Goal: Information Seeking & Learning: Find specific page/section

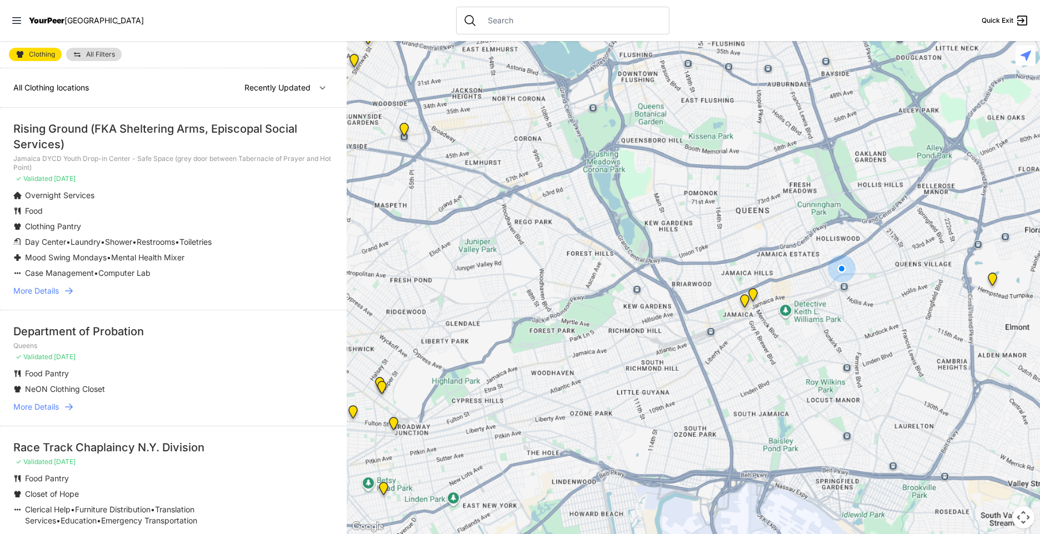
select select "nearby"
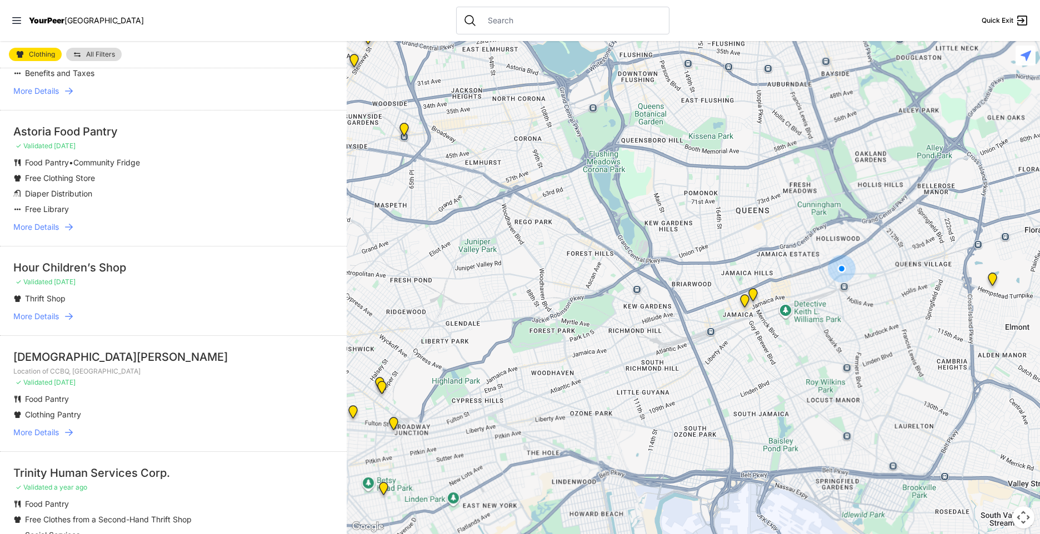
scroll to position [1444, 0]
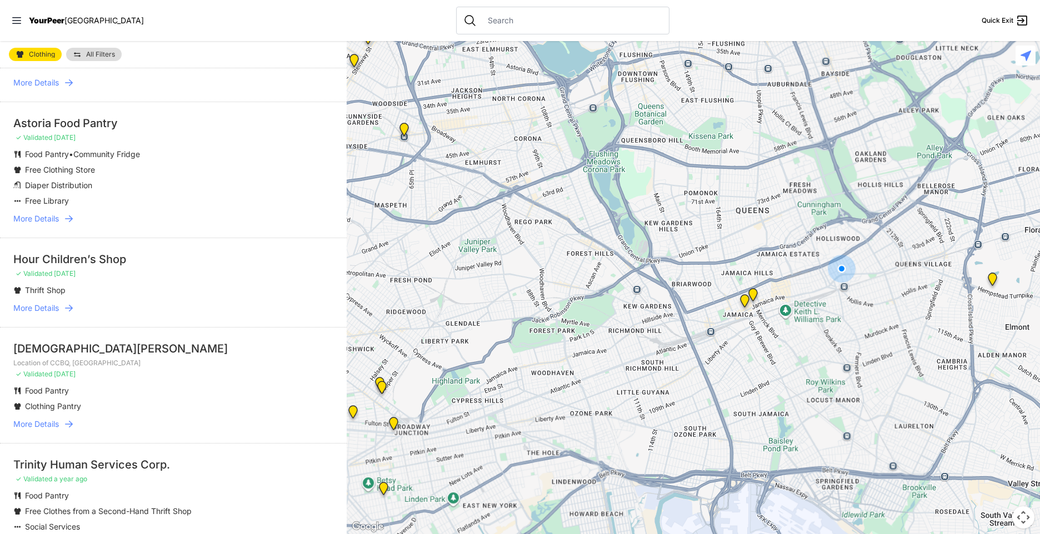
click at [746, 300] on img "Queens" at bounding box center [744, 303] width 14 height 18
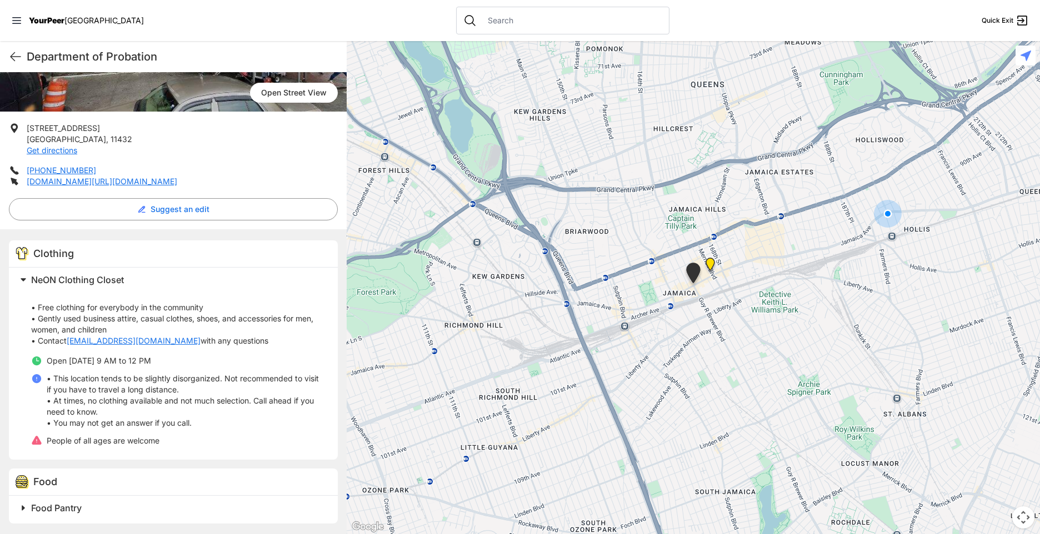
scroll to position [174, 0]
click at [16, 56] on icon at bounding box center [15, 56] width 13 height 13
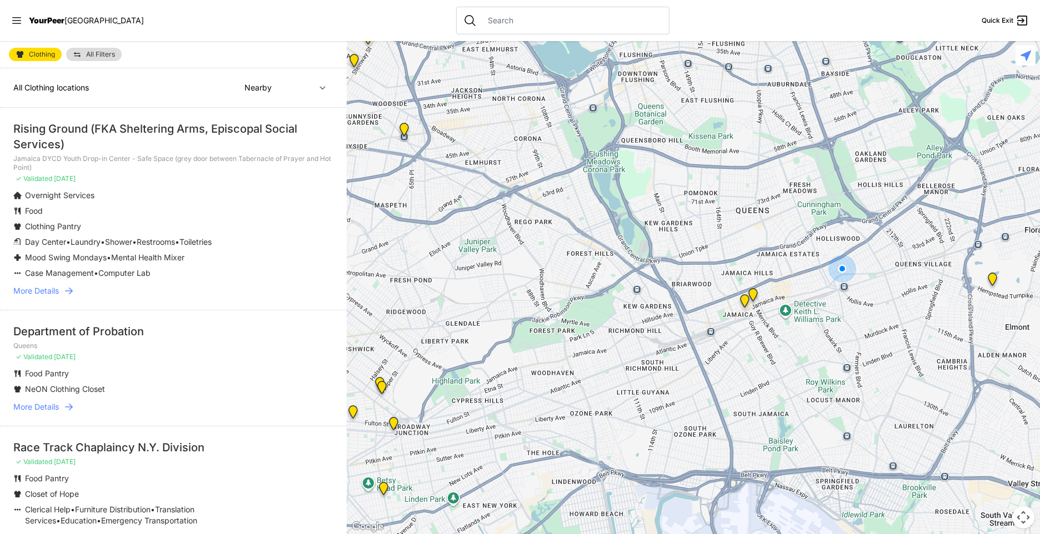
click at [752, 290] on img "Jamaica DYCD Youth Drop-in Center - Safe Space (grey door between Tabernacle of…" at bounding box center [753, 297] width 14 height 18
click at [992, 276] on img at bounding box center [992, 282] width 14 height 18
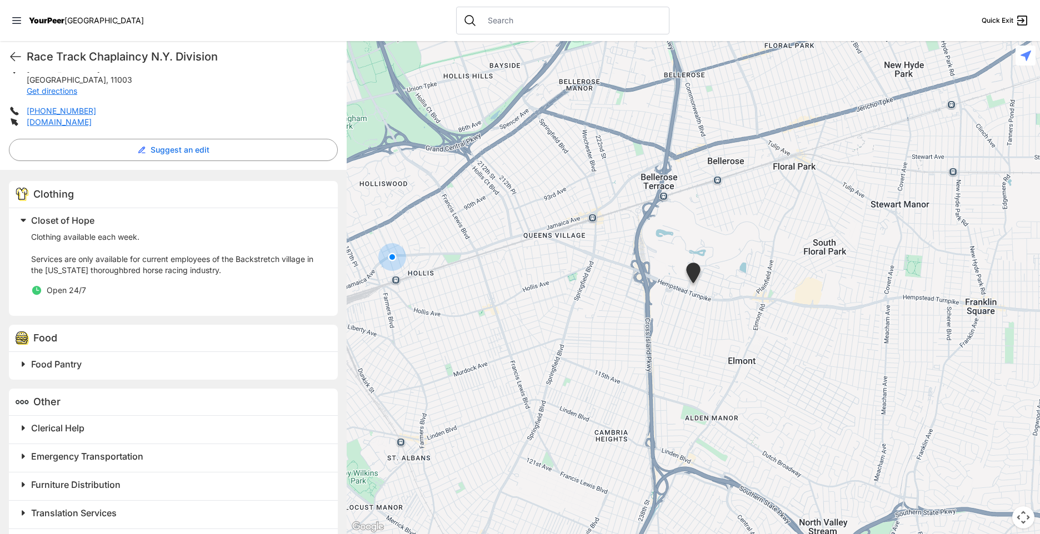
scroll to position [256, 0]
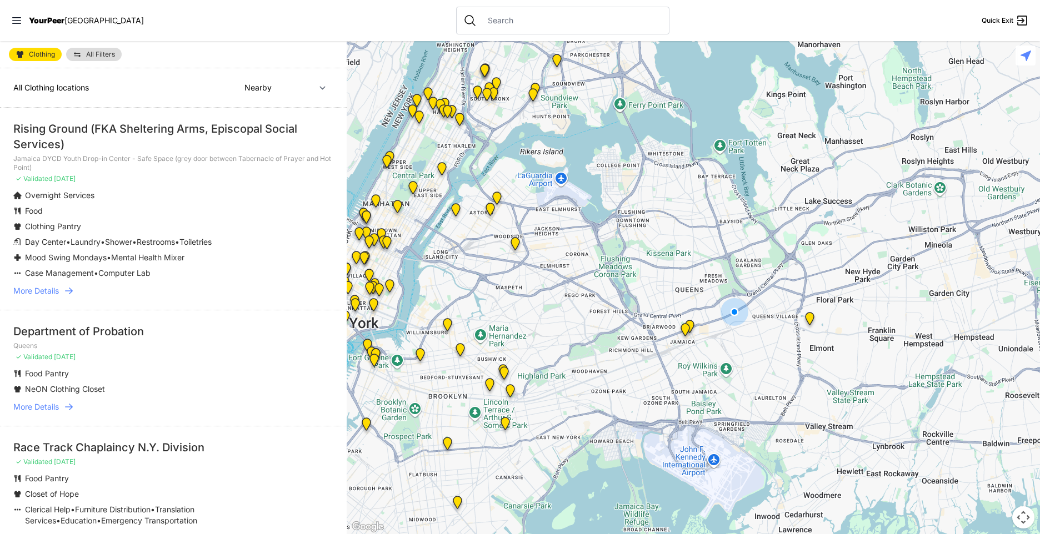
select select "recentlyUpdated"
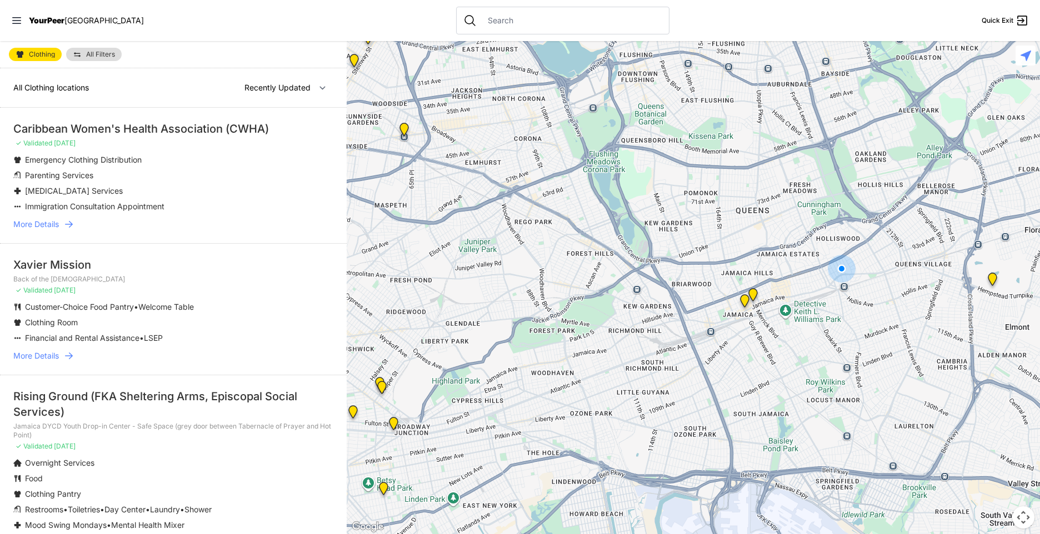
click at [486, 23] on input "text" at bounding box center [571, 20] width 181 height 11
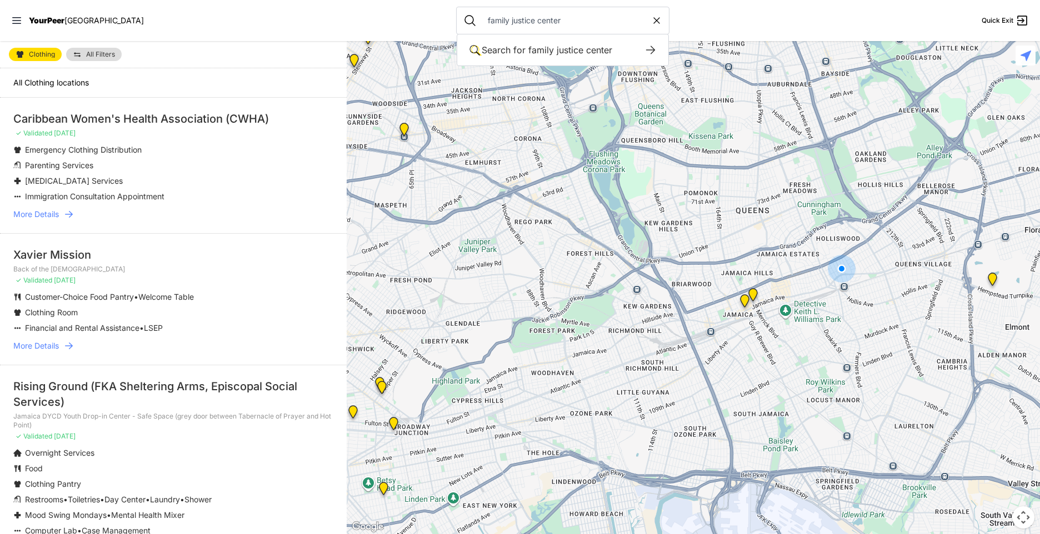
type input "family justice center"
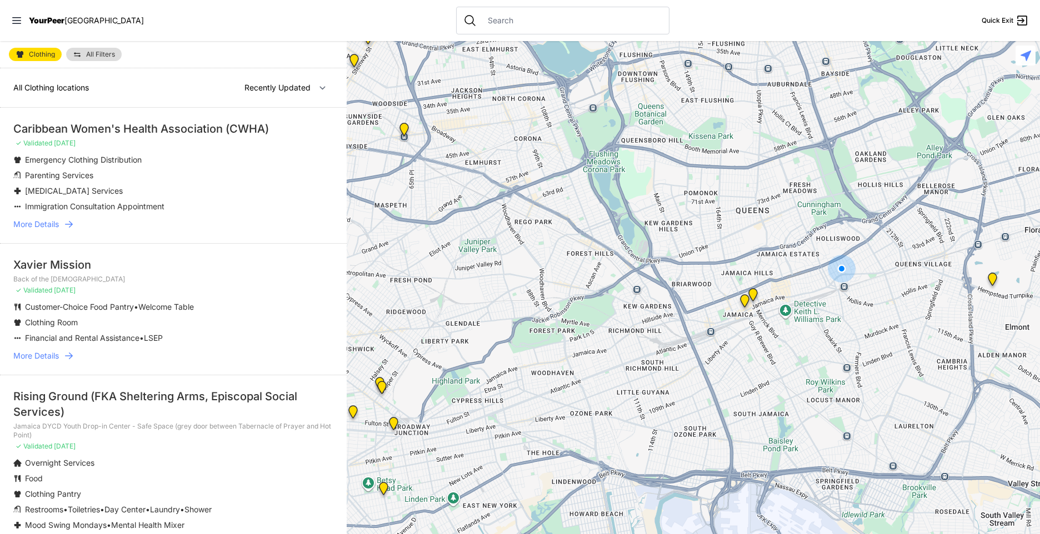
select select "nearby"
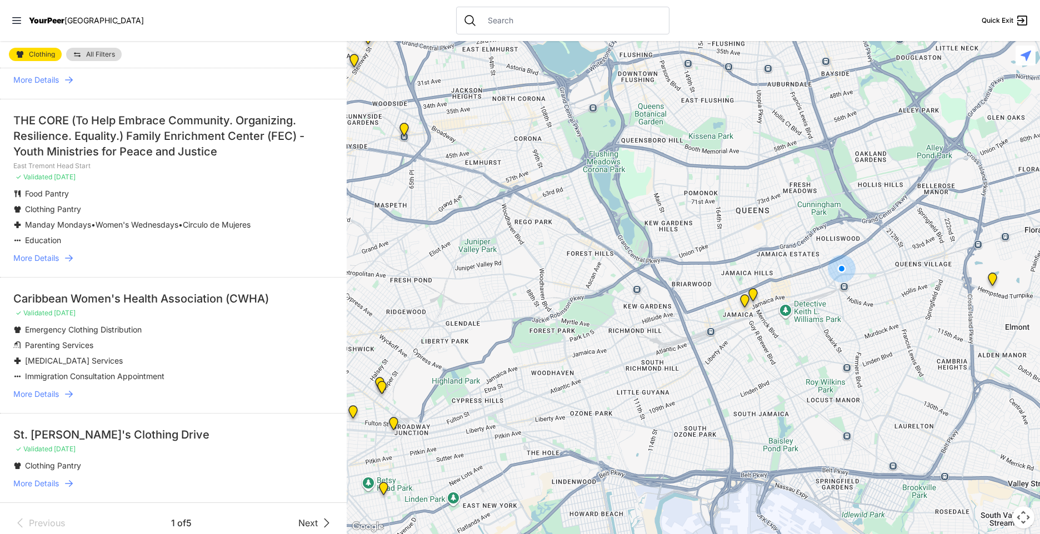
scroll to position [2301, 0]
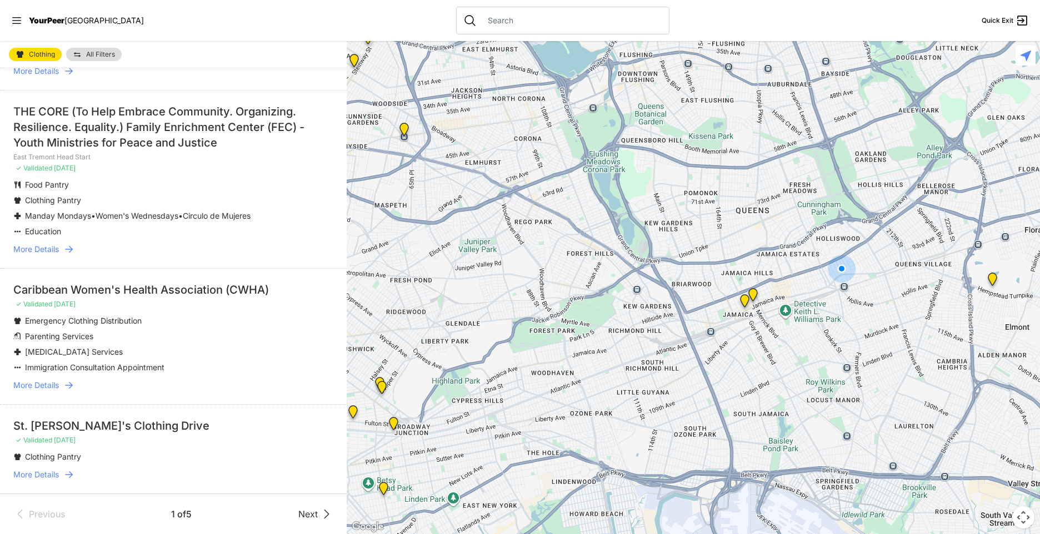
click at [34, 471] on span "More Details" at bounding box center [36, 474] width 46 height 11
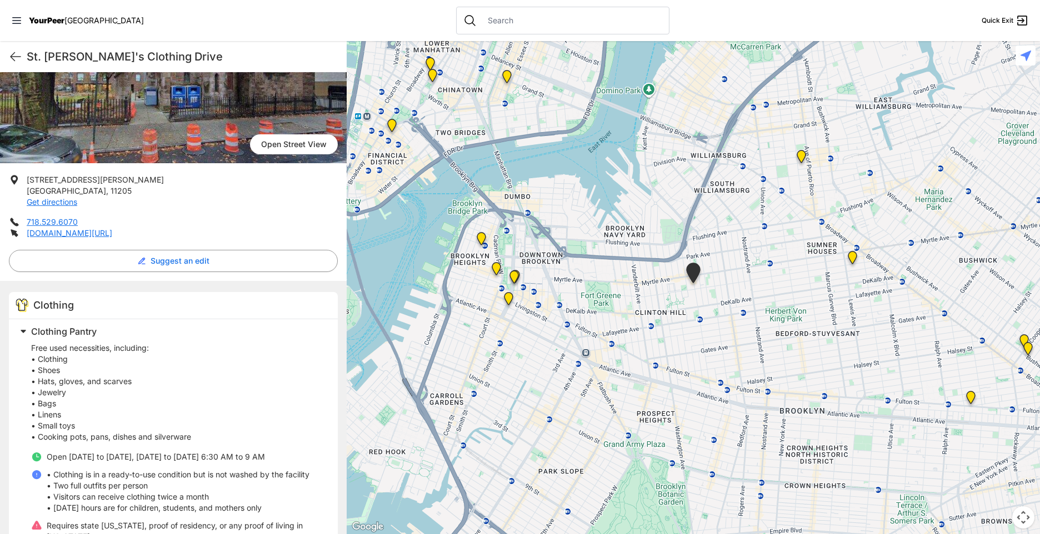
scroll to position [133, 0]
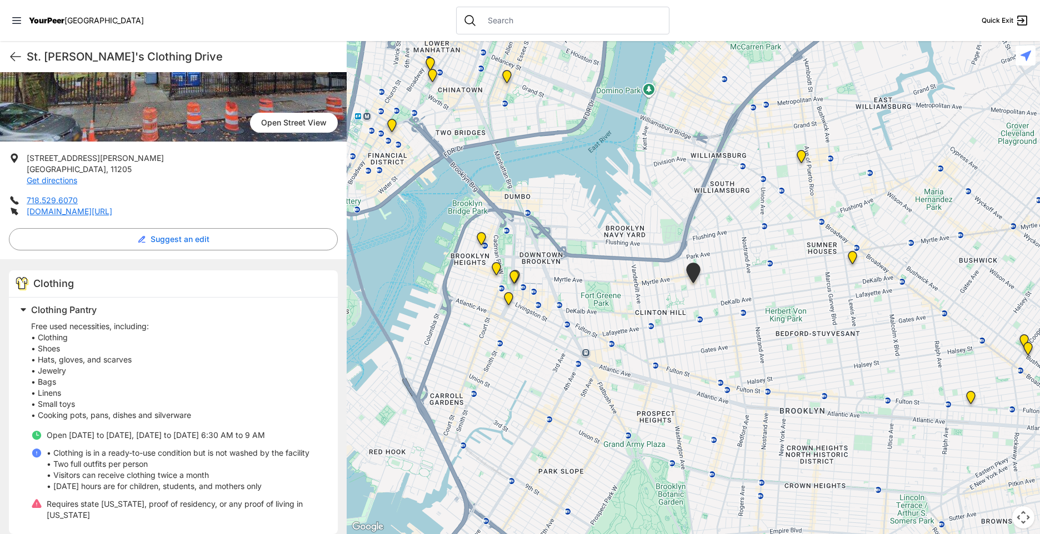
click at [7, 57] on div "St. Mary's Clothing Drive Quick Exit" at bounding box center [173, 56] width 347 height 31
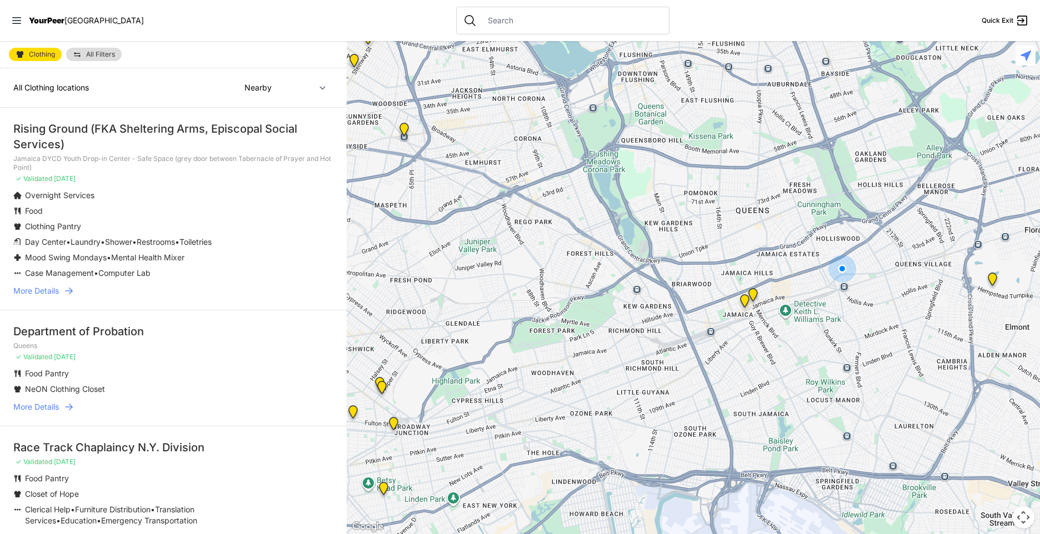
select select "recentlyUpdated"
